Goal: Task Accomplishment & Management: Manage account settings

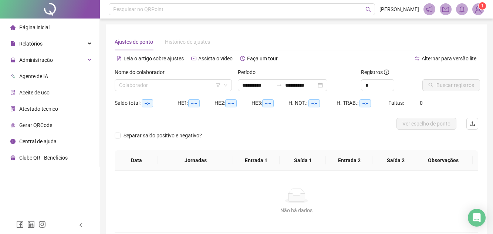
type input "**********"
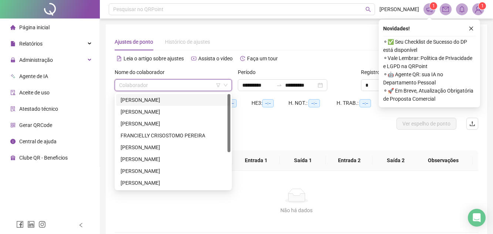
click at [170, 90] on input "search" at bounding box center [170, 84] width 102 height 11
click at [153, 100] on div "[PERSON_NAME]" at bounding box center [172, 100] width 105 height 8
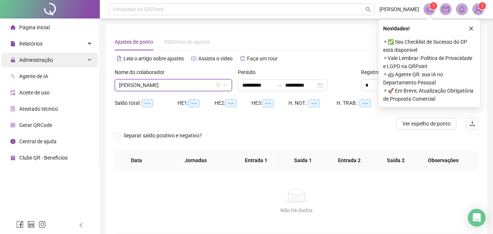
click at [50, 59] on span "Administração" at bounding box center [36, 60] width 34 height 6
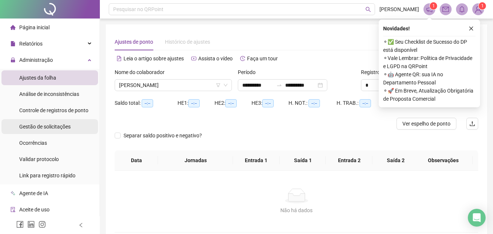
click at [57, 129] on span "Gestão de solicitações" at bounding box center [44, 126] width 51 height 6
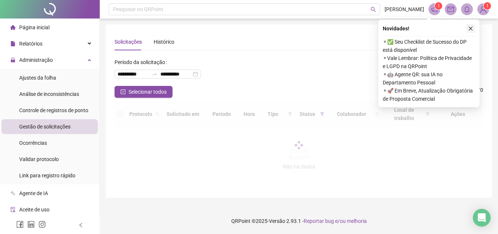
click at [473, 30] on button "button" at bounding box center [470, 28] width 9 height 9
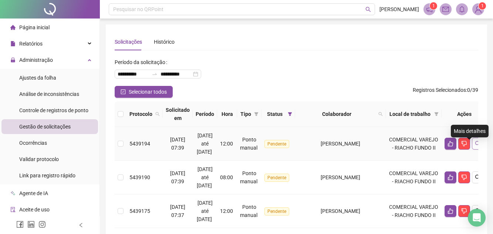
click at [472, 149] on button "button" at bounding box center [478, 143] width 12 height 12
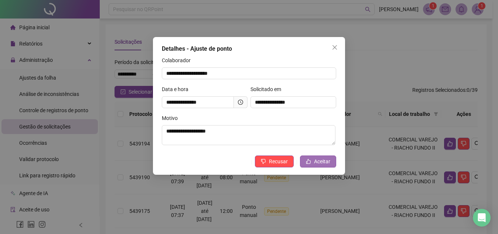
click at [323, 163] on span "Aceitar" at bounding box center [322, 161] width 16 height 8
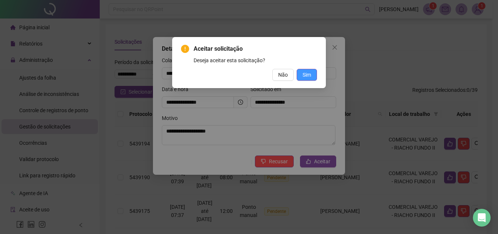
click at [307, 77] on span "Sim" at bounding box center [307, 75] width 8 height 8
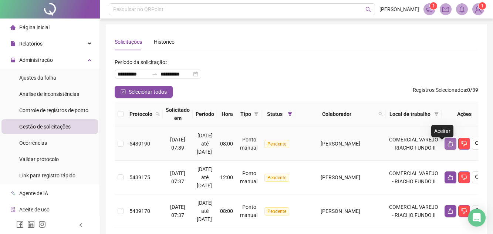
click at [447, 146] on icon "like" at bounding box center [450, 143] width 6 height 6
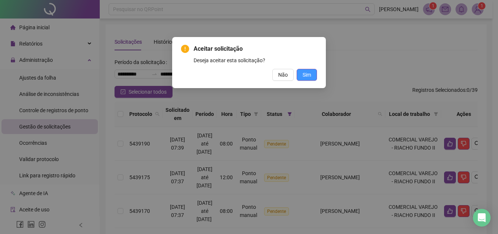
click at [310, 74] on span "Sim" at bounding box center [307, 75] width 8 height 8
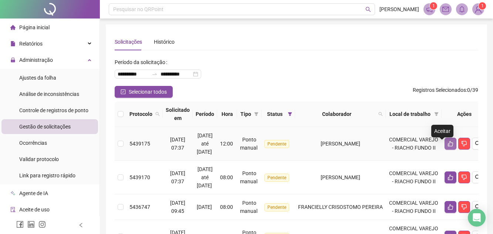
click at [447, 146] on icon "like" at bounding box center [450, 143] width 6 height 6
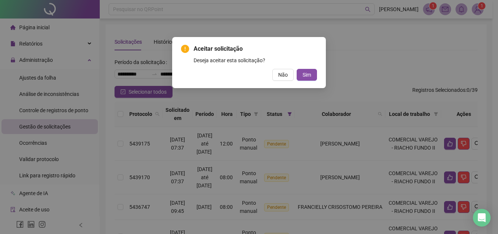
drag, startPoint x: 322, startPoint y: 105, endPoint x: 314, endPoint y: 75, distance: 30.5
click at [333, 85] on div "Aceitar solicitação Deseja aceitar esta solicitação? Não Sim" at bounding box center [249, 117] width 498 height 234
click at [307, 73] on span "Sim" at bounding box center [307, 75] width 8 height 8
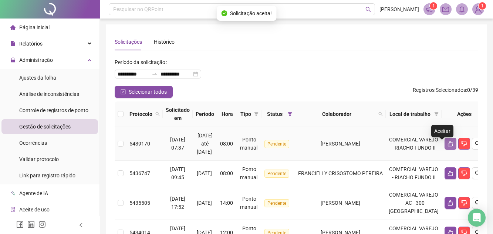
click at [447, 146] on icon "like" at bounding box center [450, 143] width 6 height 6
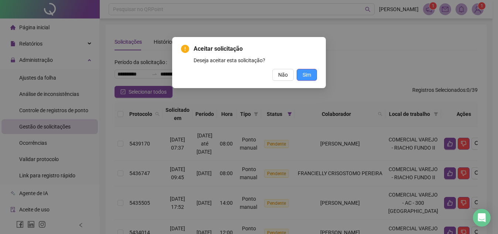
click at [305, 74] on span "Sim" at bounding box center [307, 75] width 8 height 8
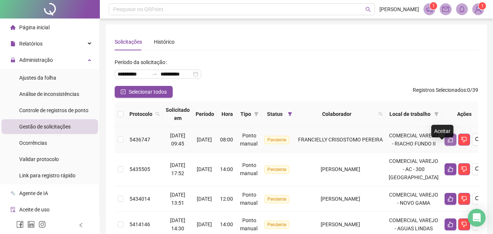
click at [447, 142] on icon "like" at bounding box center [450, 139] width 6 height 6
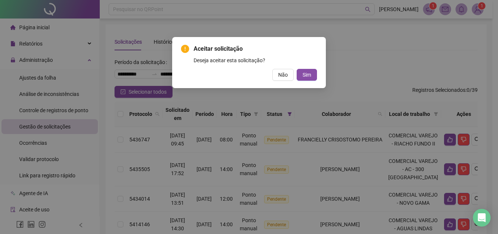
drag, startPoint x: 438, startPoint y: 147, endPoint x: 484, endPoint y: 37, distance: 120.0
click at [484, 37] on div "Aceitar solicitação Deseja aceitar esta solicitação? Não Sim" at bounding box center [249, 117] width 498 height 234
click at [307, 75] on span "Sim" at bounding box center [307, 75] width 8 height 8
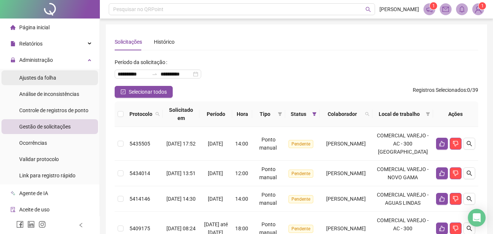
click at [47, 79] on span "Ajustes da folha" at bounding box center [37, 78] width 37 height 6
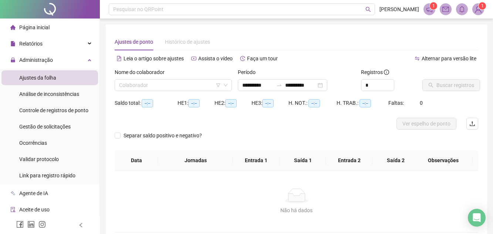
type input "**********"
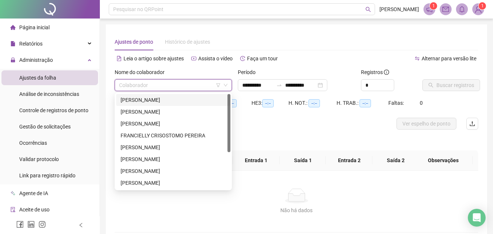
click at [140, 88] on input "search" at bounding box center [170, 84] width 102 height 11
click at [148, 110] on div "[PERSON_NAME]" at bounding box center [172, 112] width 105 height 8
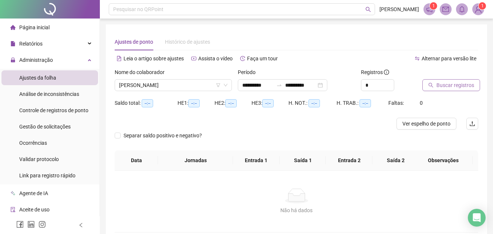
click at [461, 85] on span "Buscar registros" at bounding box center [455, 85] width 38 height 8
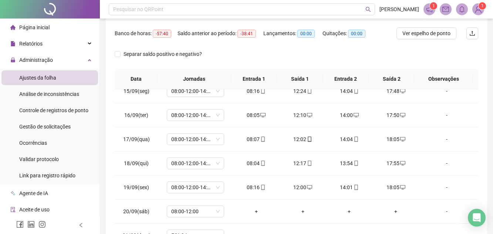
scroll to position [347, 0]
click at [254, 212] on div "+" at bounding box center [256, 211] width 35 height 8
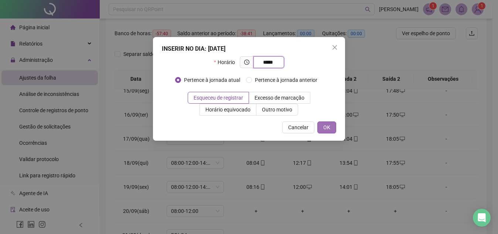
type input "*****"
click at [334, 125] on button "OK" at bounding box center [326, 127] width 19 height 12
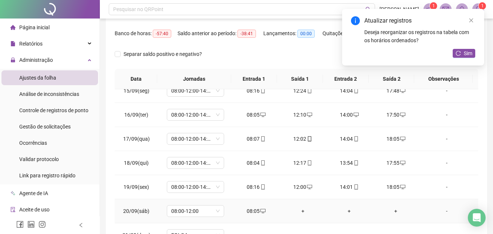
click at [297, 213] on div "+" at bounding box center [302, 211] width 35 height 8
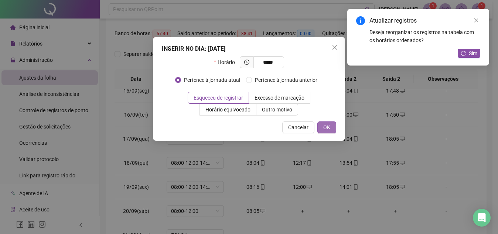
type input "*****"
click at [330, 129] on span "OK" at bounding box center [326, 127] width 7 height 8
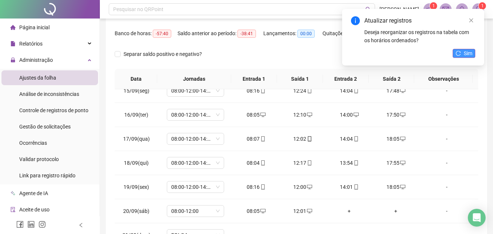
click at [464, 53] on span "Sim" at bounding box center [467, 53] width 8 height 8
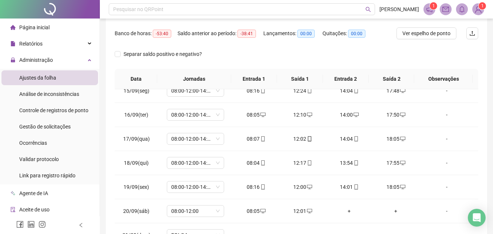
drag, startPoint x: 103, startPoint y: 34, endPoint x: 104, endPoint y: 25, distance: 8.9
click at [103, 34] on div "**********" at bounding box center [296, 88] width 393 height 398
click at [125, 9] on div "Pesquisar no QRPoint" at bounding box center [242, 9] width 266 height 12
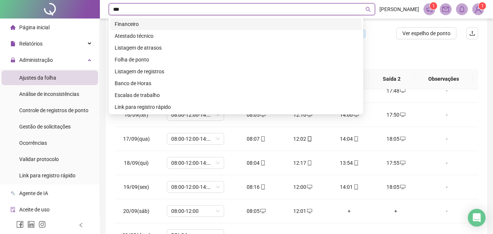
type input "****"
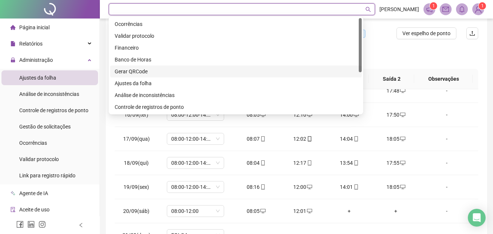
click at [396, 64] on div "Separar saldo positivo e negativo?" at bounding box center [296, 58] width 363 height 21
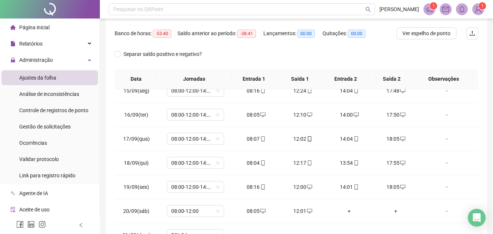
scroll to position [0, 0]
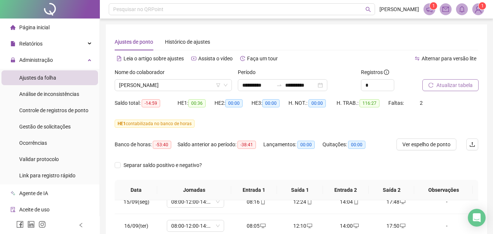
click at [452, 84] on span "Atualizar tabela" at bounding box center [454, 85] width 36 height 8
click at [184, 85] on span "[PERSON_NAME]" at bounding box center [173, 84] width 108 height 11
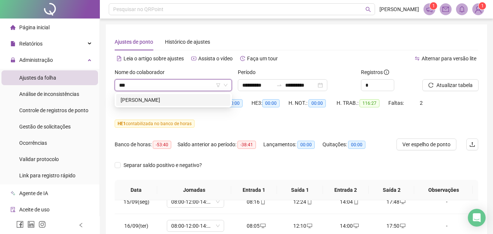
type input "****"
click at [174, 97] on div "[PERSON_NAME]" at bounding box center [172, 100] width 105 height 8
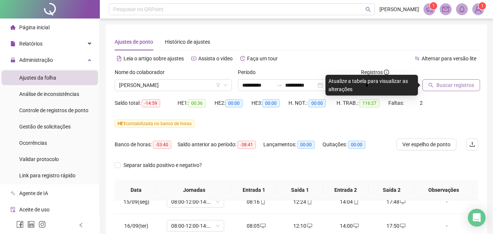
click at [456, 89] on button "Buscar registros" at bounding box center [451, 85] width 58 height 12
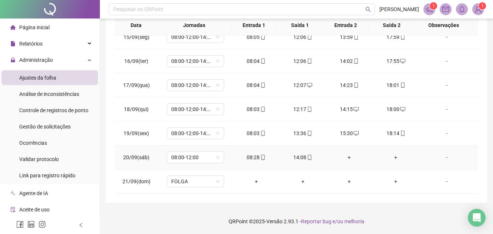
scroll to position [165, 0]
click at [307, 157] on icon "mobile" at bounding box center [309, 156] width 5 height 5
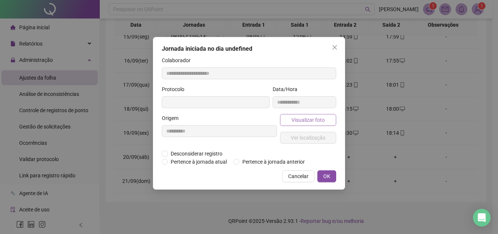
type input "**********"
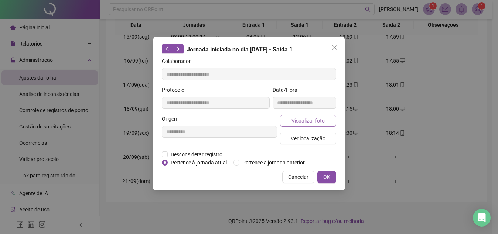
click at [303, 124] on button "Visualizar foto" at bounding box center [308, 121] width 56 height 12
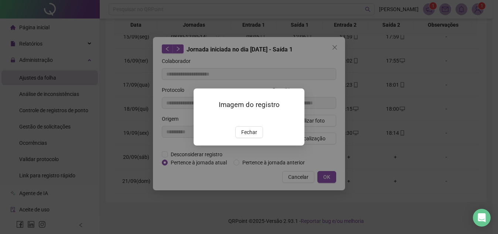
click at [245, 136] on span "Fechar" at bounding box center [249, 132] width 16 height 8
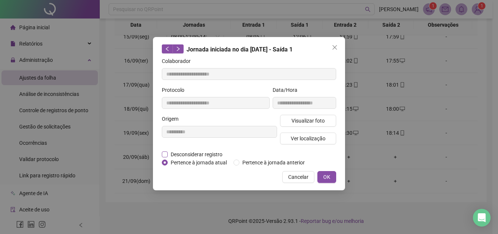
click at [168, 154] on span "Desconsiderar registro" at bounding box center [197, 154] width 58 height 8
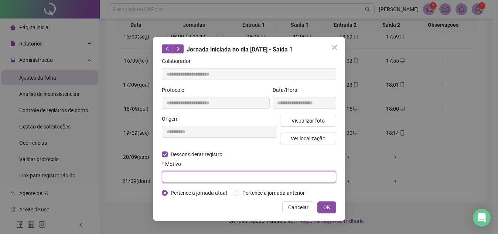
click at [187, 175] on input "text" at bounding box center [249, 177] width 174 height 12
type input "**********"
click at [325, 211] on button "OK" at bounding box center [326, 207] width 19 height 12
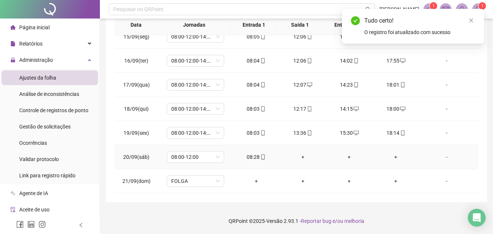
click at [304, 157] on div "+" at bounding box center [302, 157] width 35 height 8
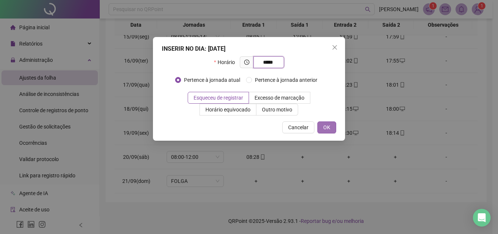
type input "*****"
click at [331, 126] on button "OK" at bounding box center [326, 127] width 19 height 12
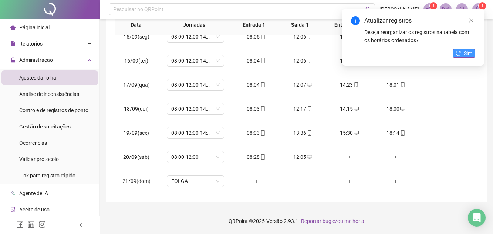
click at [469, 51] on span "Sim" at bounding box center [467, 53] width 8 height 8
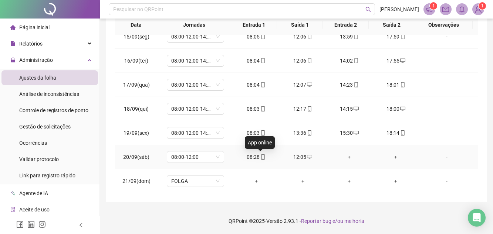
click at [261, 157] on icon "mobile" at bounding box center [262, 156] width 5 height 5
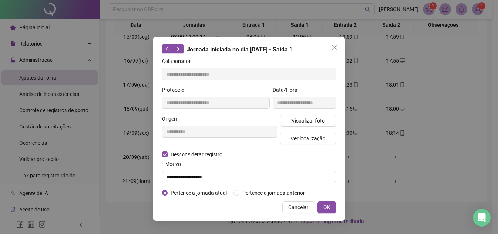
type input "**********"
click at [183, 177] on input "text" at bounding box center [249, 177] width 174 height 12
type input "**********"
click at [320, 204] on button "OK" at bounding box center [326, 207] width 19 height 12
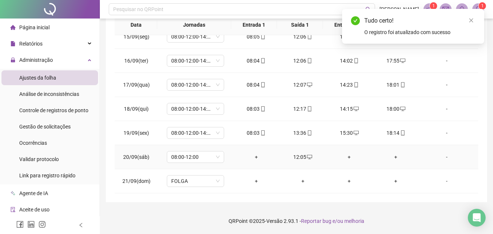
click at [257, 161] on td "+" at bounding box center [256, 157] width 47 height 24
click at [254, 156] on div "+" at bounding box center [256, 157] width 35 height 8
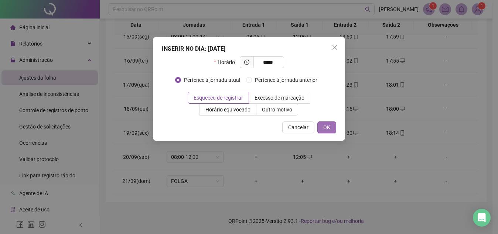
type input "*****"
click at [326, 129] on span "OK" at bounding box center [326, 127] width 7 height 8
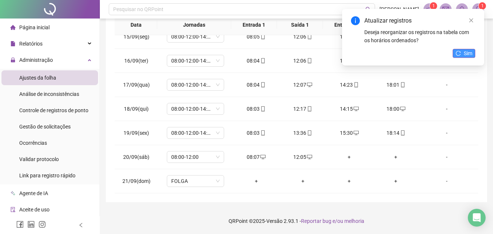
click at [460, 52] on icon "reload" at bounding box center [457, 53] width 5 height 5
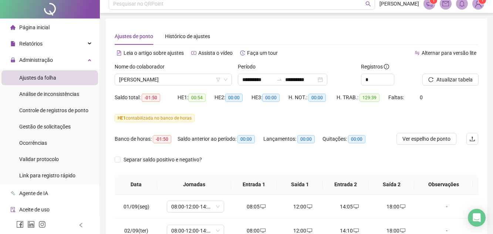
scroll to position [0, 0]
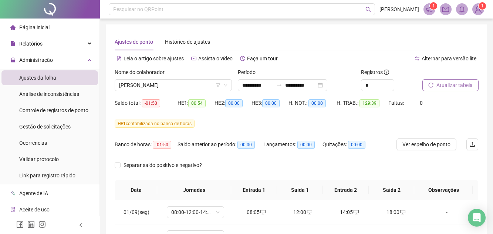
click at [455, 89] on button "Atualizar tabela" at bounding box center [450, 85] width 56 height 12
click at [188, 84] on span "[PERSON_NAME]" at bounding box center [173, 84] width 108 height 11
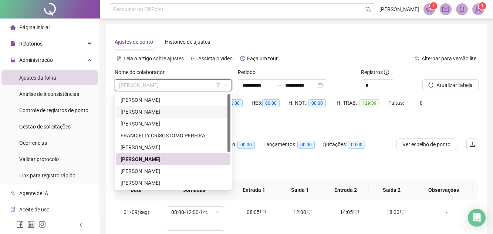
click at [177, 111] on div "[PERSON_NAME]" at bounding box center [172, 112] width 105 height 8
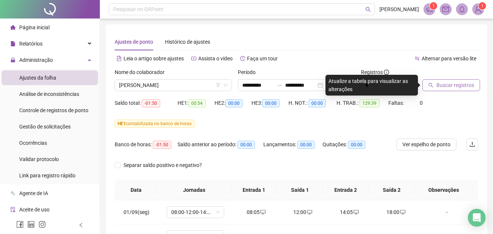
click at [438, 89] on button "Buscar registros" at bounding box center [451, 85] width 58 height 12
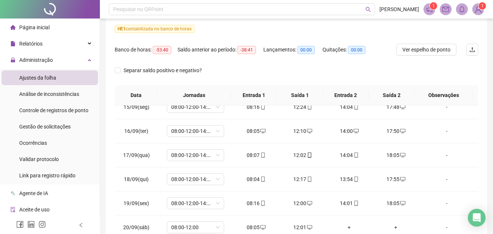
scroll to position [17, 0]
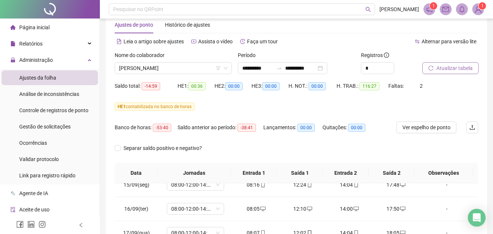
click at [452, 69] on span "Atualizar tabela" at bounding box center [454, 68] width 36 height 8
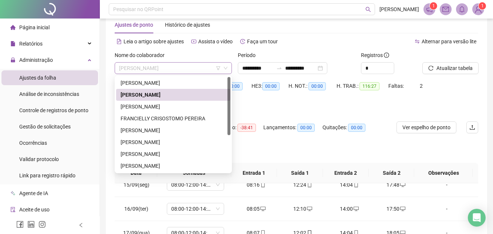
click at [187, 68] on span "[PERSON_NAME]" at bounding box center [173, 67] width 108 height 11
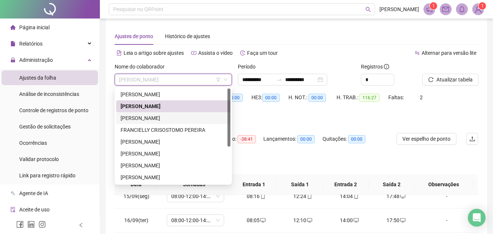
scroll to position [0, 0]
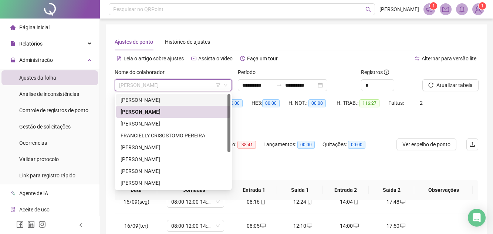
click at [171, 102] on div "[PERSON_NAME]" at bounding box center [172, 100] width 105 height 8
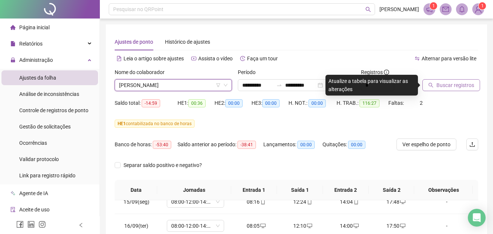
click at [453, 86] on span "Buscar registros" at bounding box center [455, 85] width 38 height 8
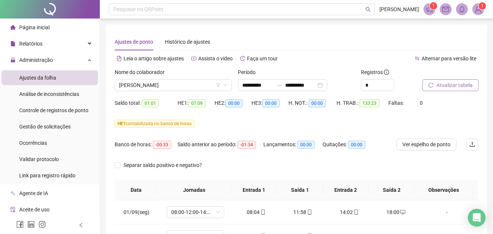
click at [455, 86] on span "Atualizar tabela" at bounding box center [454, 85] width 36 height 8
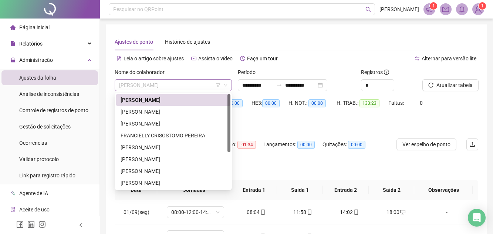
click at [185, 82] on span "[PERSON_NAME]" at bounding box center [173, 84] width 108 height 11
drag, startPoint x: 195, startPoint y: 136, endPoint x: 298, endPoint y: 124, distance: 103.1
click at [196, 136] on div "FRANCIELLY CRISOSTOMO PEREIRA" at bounding box center [172, 135] width 105 height 8
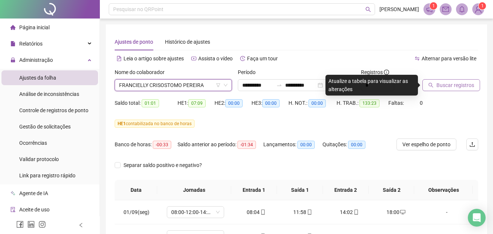
click at [460, 85] on span "Buscar registros" at bounding box center [455, 85] width 38 height 8
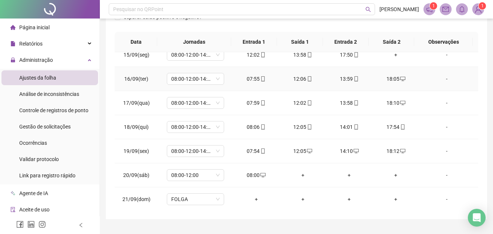
scroll to position [347, 0]
click at [297, 174] on div "+" at bounding box center [302, 174] width 35 height 8
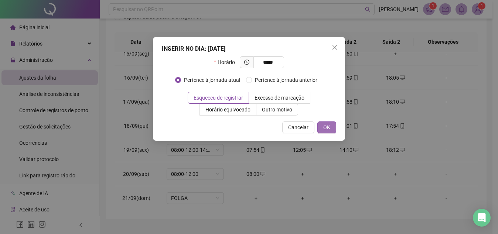
type input "*****"
click at [331, 126] on button "OK" at bounding box center [326, 127] width 19 height 12
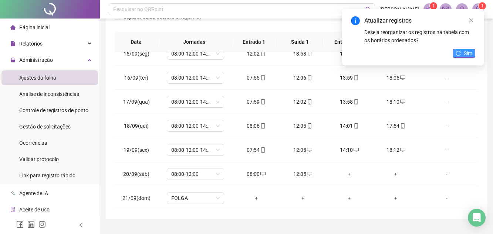
click at [463, 54] on button "Sim" at bounding box center [463, 53] width 23 height 9
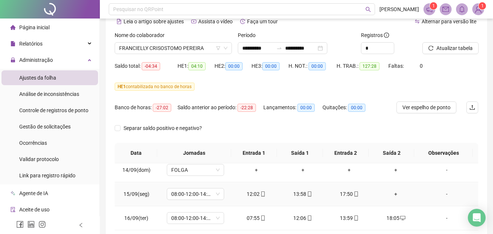
scroll to position [310, 0]
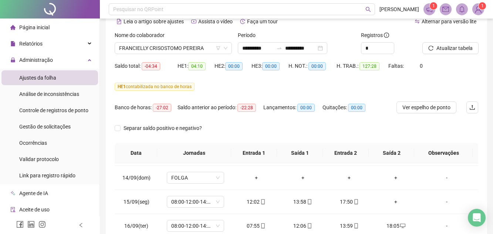
click at [456, 54] on div "Atualizar tabela" at bounding box center [450, 45] width 62 height 29
click at [465, 43] on button "Atualizar tabela" at bounding box center [450, 48] width 56 height 12
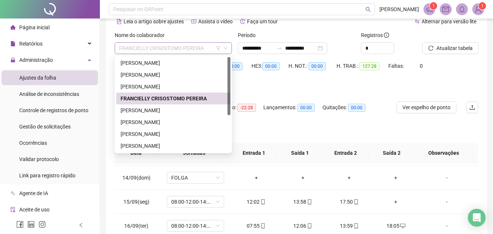
click at [213, 45] on span "FRANCIELLY CRISOSTOMO PEREIRA" at bounding box center [173, 47] width 108 height 11
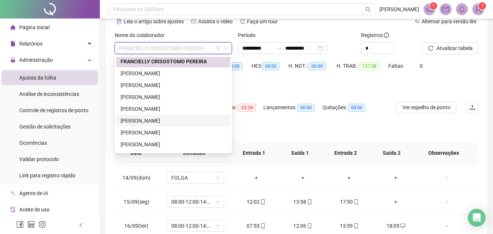
scroll to position [59, 0]
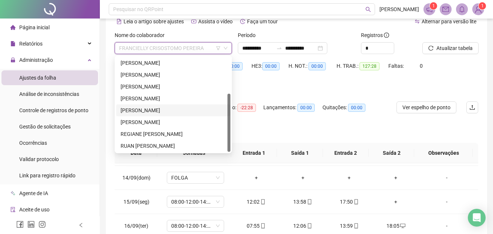
drag, startPoint x: 188, startPoint y: 110, endPoint x: 313, endPoint y: 118, distance: 125.1
click at [191, 109] on div "[PERSON_NAME]" at bounding box center [172, 110] width 105 height 8
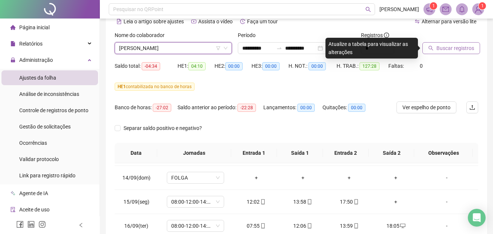
click at [461, 50] on span "Buscar registros" at bounding box center [455, 48] width 38 height 8
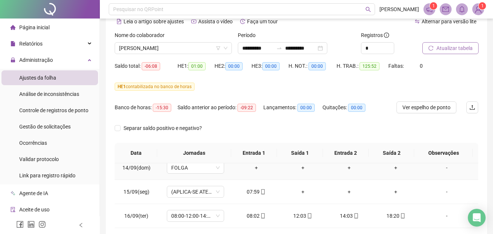
scroll to position [333, 0]
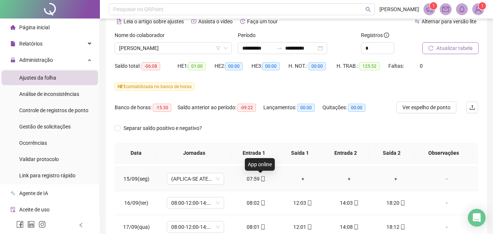
click at [262, 180] on icon "mobile" at bounding box center [262, 178] width 3 height 5
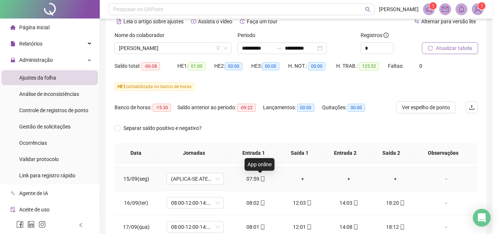
type input "**********"
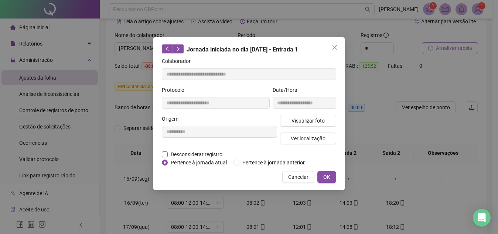
click at [169, 156] on span "Desconsiderar registro" at bounding box center [197, 154] width 58 height 8
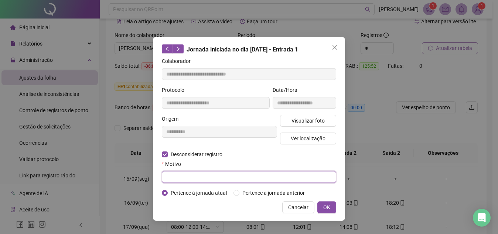
click at [193, 178] on input "text" at bounding box center [249, 177] width 174 height 12
type input "*"
type input "**********"
click at [331, 208] on button "OK" at bounding box center [326, 207] width 19 height 12
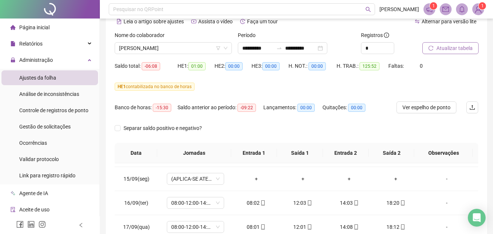
click at [443, 48] on span "Atualizar tabela" at bounding box center [454, 48] width 36 height 8
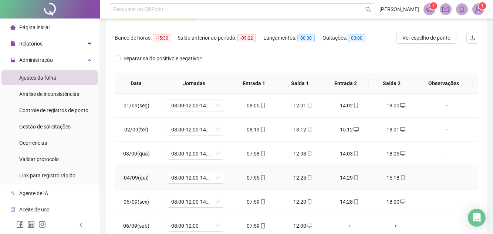
scroll to position [0, 0]
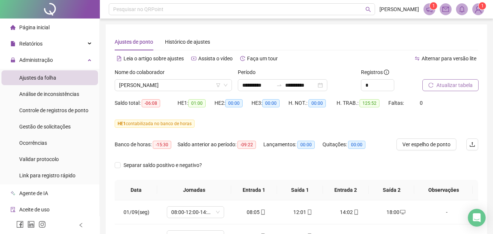
click at [456, 86] on span "Atualizar tabela" at bounding box center [454, 85] width 36 height 8
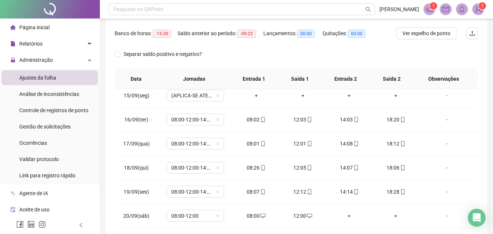
scroll to position [347, 0]
